Goal: Ask a question

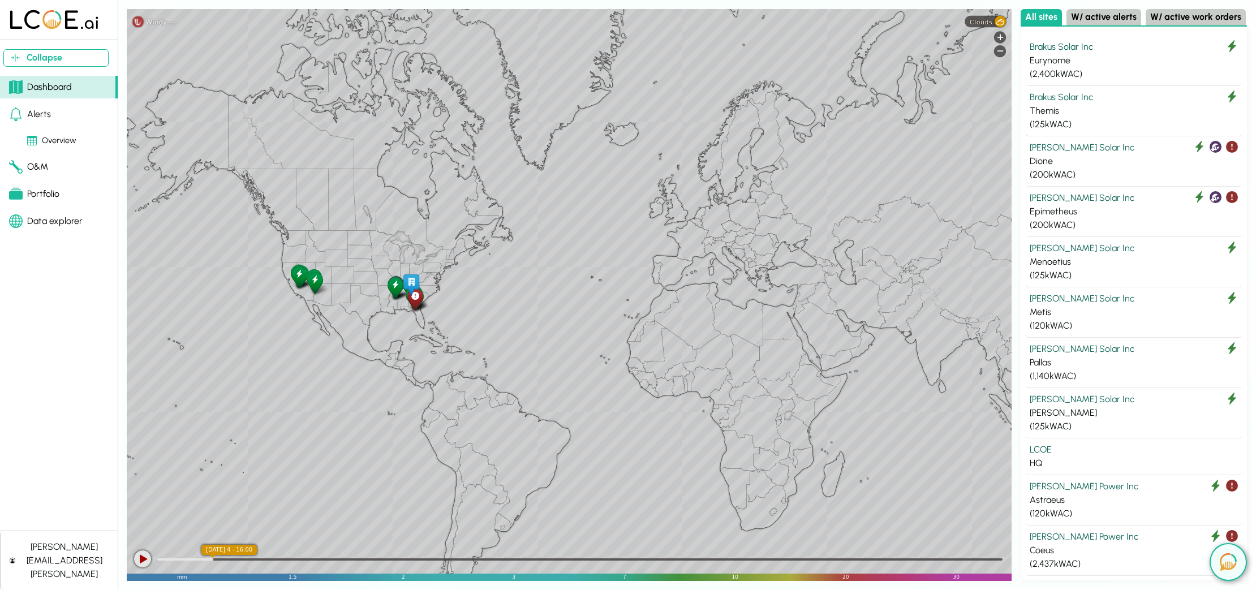
click at [395, 287] on icon at bounding box center [395, 285] width 8 height 12
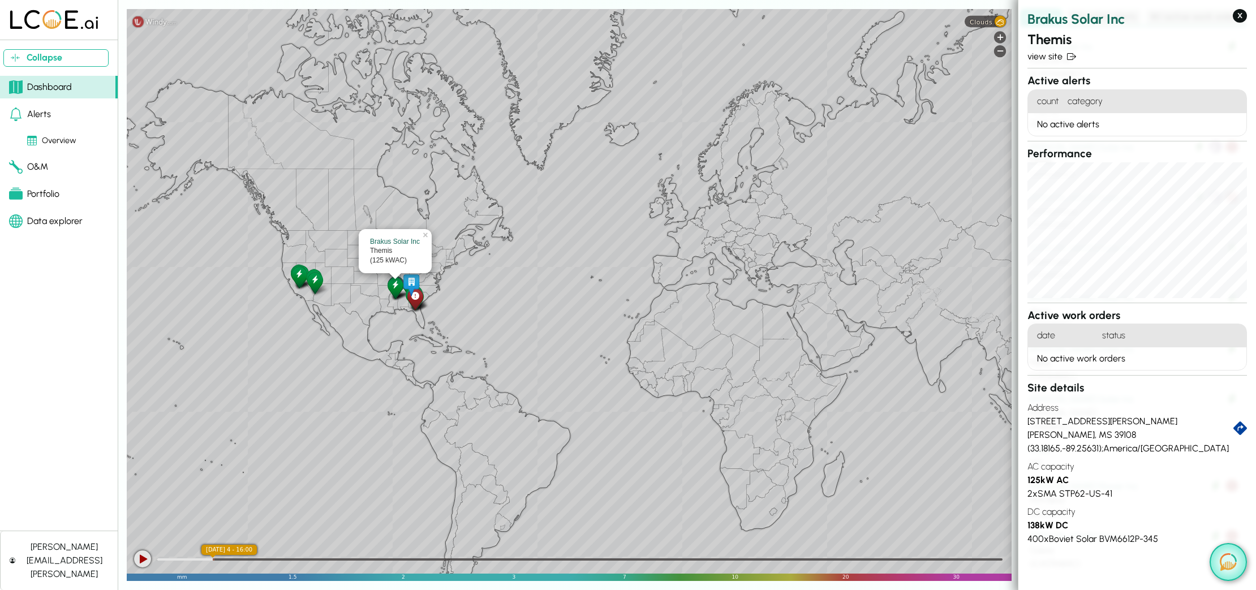
click at [1237, 560] on button at bounding box center [1227, 562] width 37 height 38
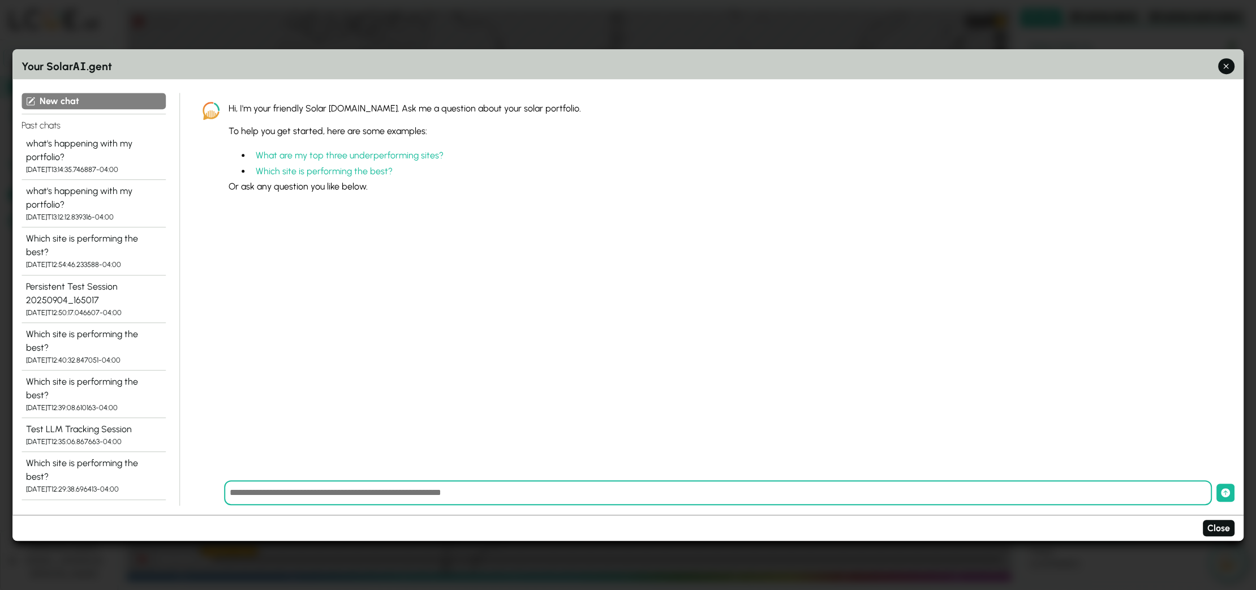
click at [260, 495] on input "text" at bounding box center [717, 493] width 987 height 25
type input "**********"
click at [1216, 484] on button "submit" at bounding box center [1225, 493] width 18 height 18
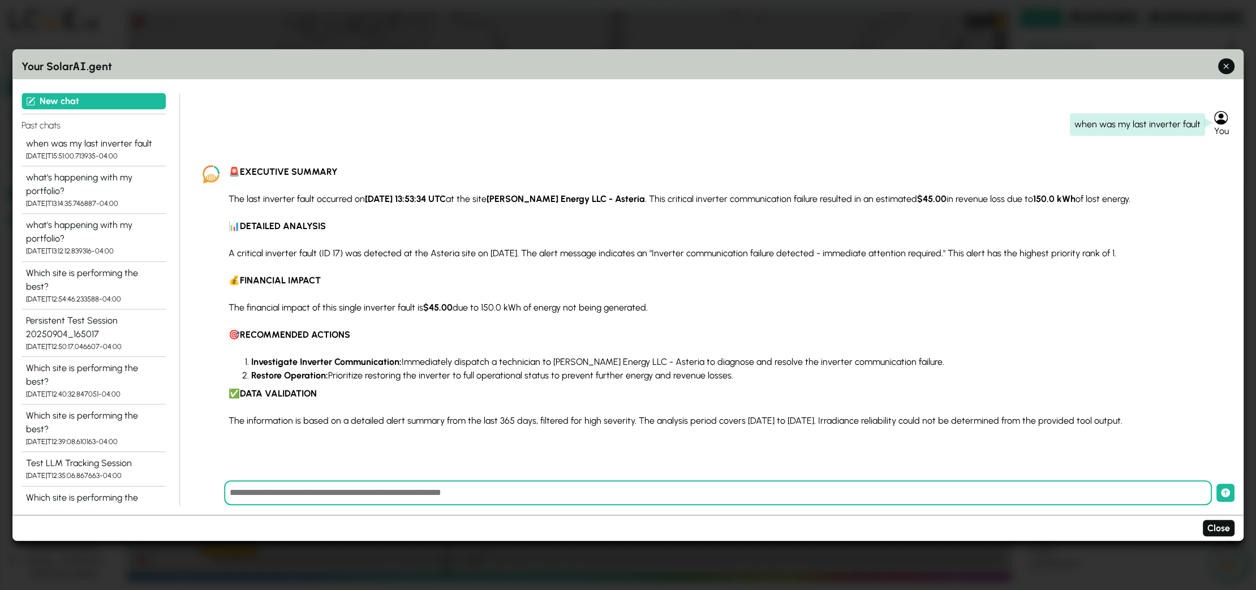
drag, startPoint x: 1155, startPoint y: 424, endPoint x: 833, endPoint y: 385, distance: 325.3
click at [833, 385] on section "🚨 EXECUTIVE SUMMARY The last inverter fault occurred on [DATE] 13:53:34 UTC at …" at bounding box center [721, 300] width 987 height 271
click at [411, 219] on section "🚨 EXECUTIVE SUMMARY The last inverter fault occurred on [DATE] 13:53:34 UTC at …" at bounding box center [721, 300] width 987 height 271
click at [249, 171] on strong "EXECUTIVE SUMMARY" at bounding box center [289, 171] width 98 height 11
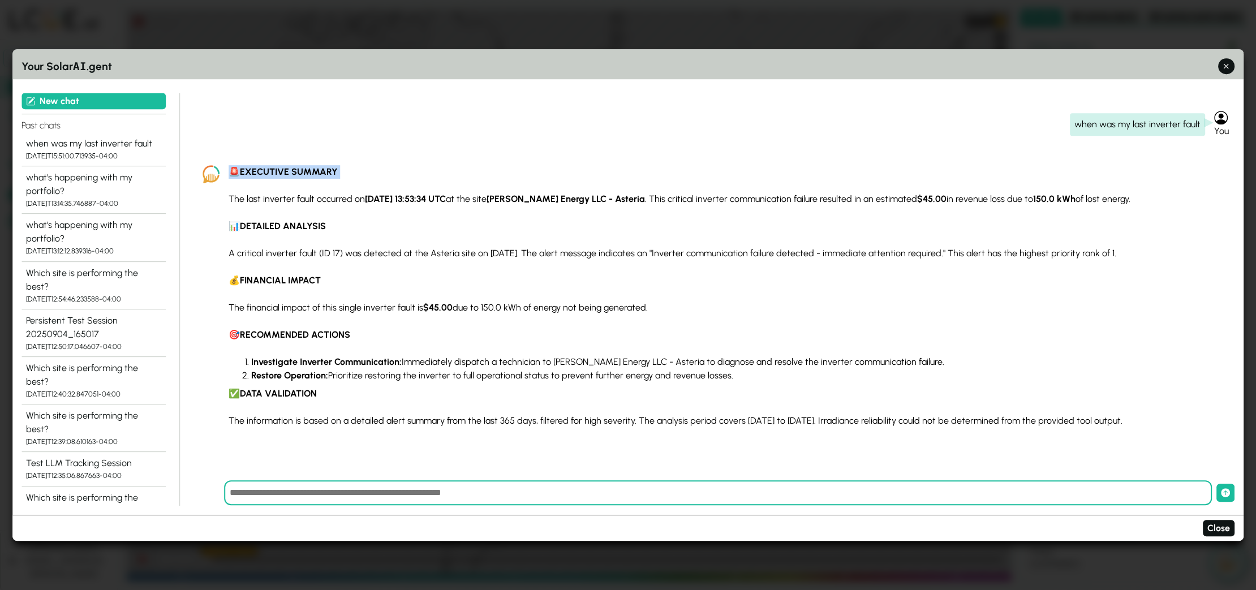
click at [249, 171] on strong "EXECUTIVE SUMMARY" at bounding box center [289, 171] width 98 height 11
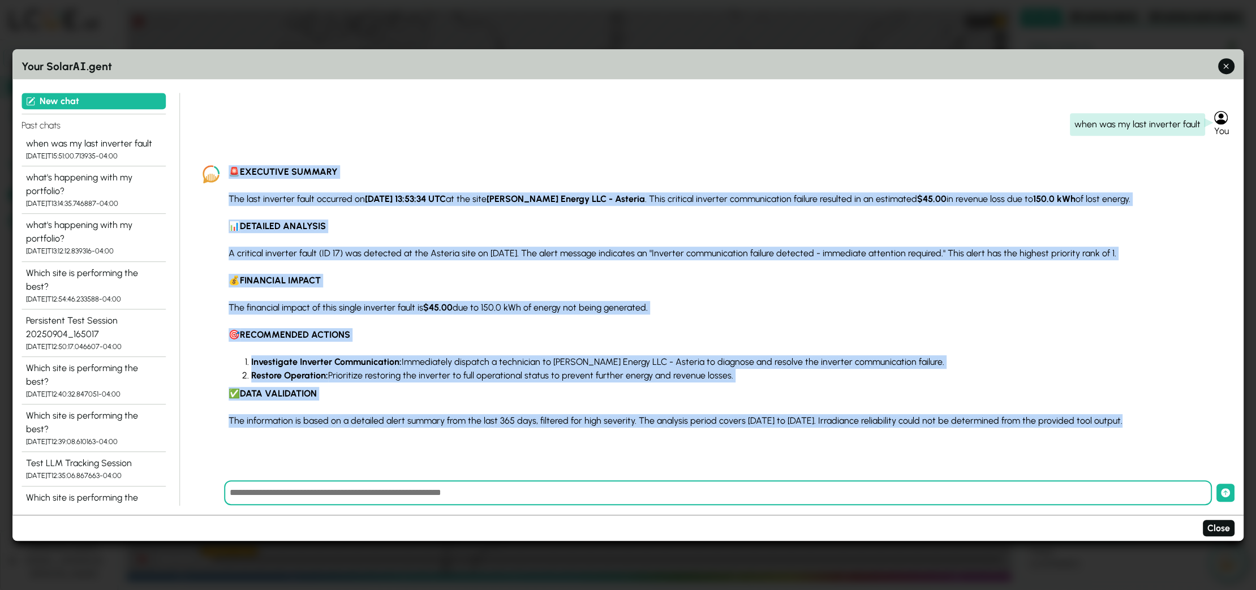
copy div "🚨 LOREMIPSU DOLORSI Ame cons adipisci elits doeiusmo te 2913-63-71 in 99:55:65 …"
click at [438, 260] on p "A critical inverter fault (ID 17) was detected at the Asteria site on [DATE]. T…" at bounding box center [721, 254] width 987 height 14
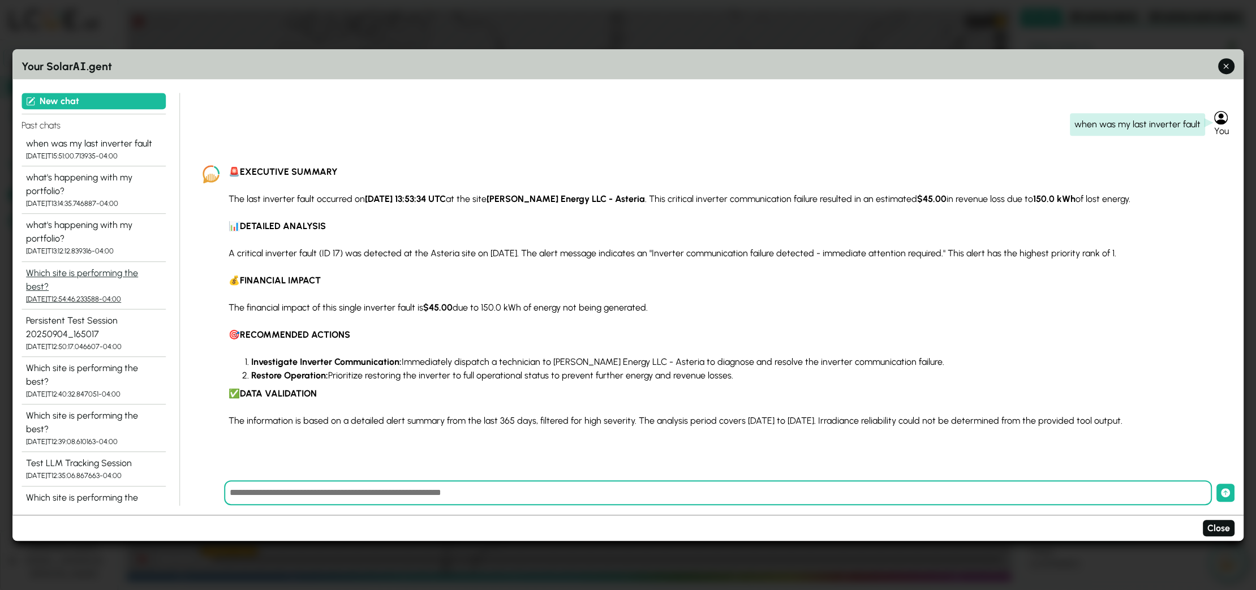
click at [72, 273] on div "Which site is performing the best?" at bounding box center [93, 279] width 135 height 27
